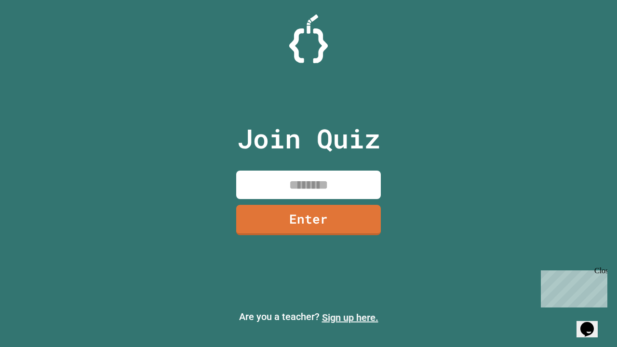
click at [350, 318] on link "Sign up here." at bounding box center [350, 318] width 56 height 12
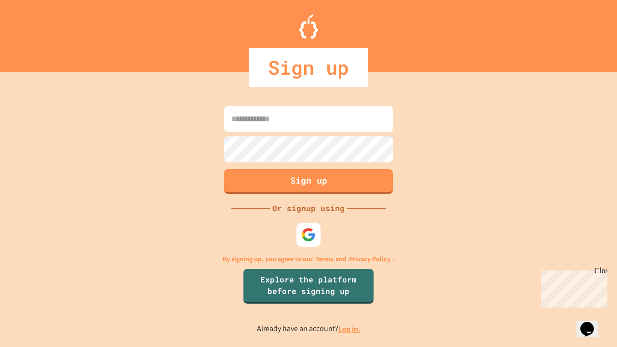
click at [350, 329] on link "Log in." at bounding box center [349, 329] width 22 height 10
